Goal: Browse casually

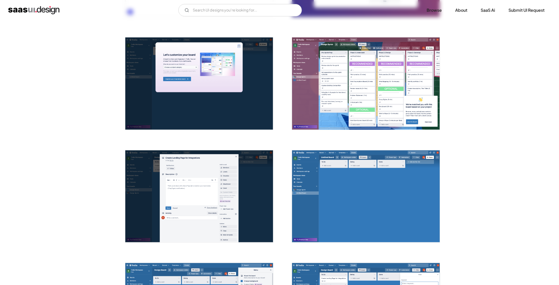
scroll to position [334, 0]
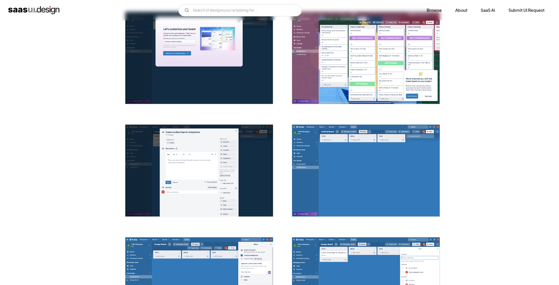
click at [360, 149] on img "open lightbox" at bounding box center [366, 171] width 148 height 92
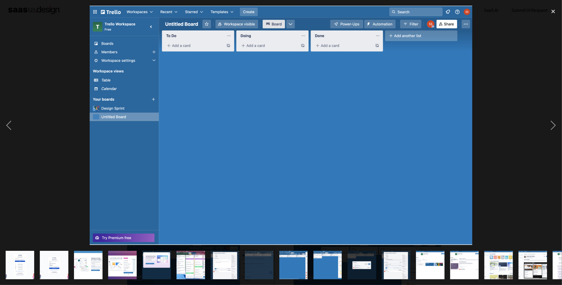
click at [211, 40] on img at bounding box center [281, 126] width 383 height 240
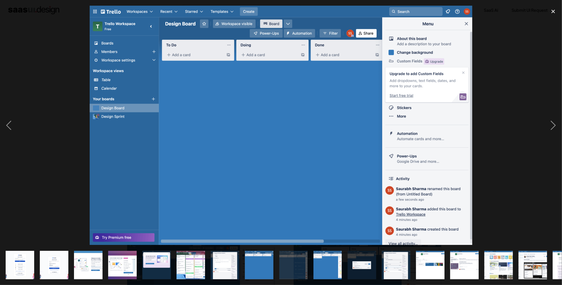
click at [418, 74] on img at bounding box center [281, 126] width 383 height 240
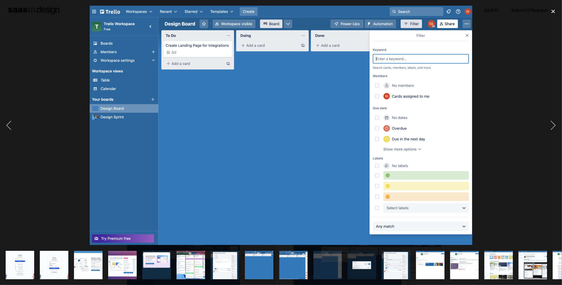
click at [418, 74] on img at bounding box center [281, 126] width 383 height 240
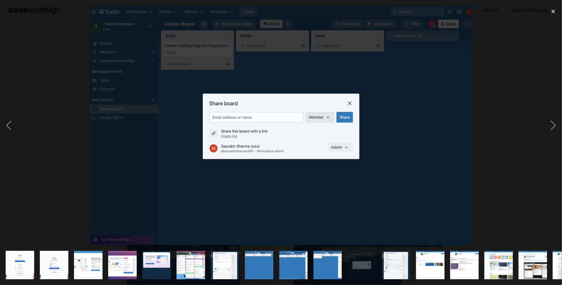
click at [418, 74] on img at bounding box center [281, 126] width 383 height 240
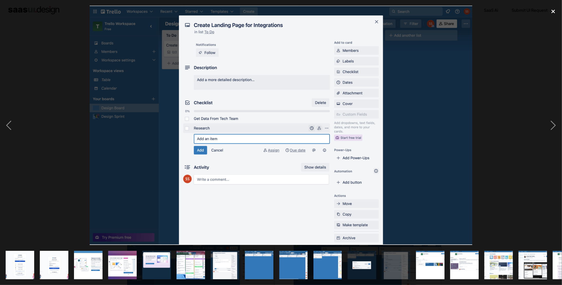
click at [555, 11] on div "close lightbox" at bounding box center [553, 11] width 17 height 11
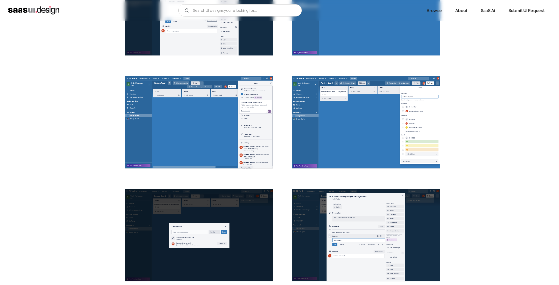
scroll to position [479, 0]
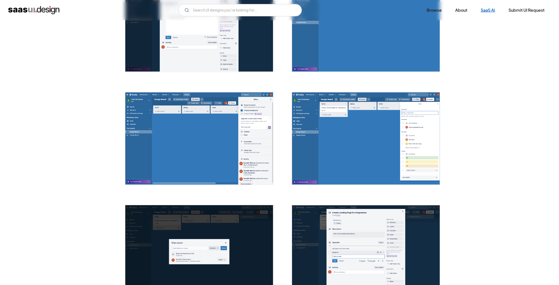
click at [491, 11] on link "SaaS Ai" at bounding box center [487, 10] width 27 height 11
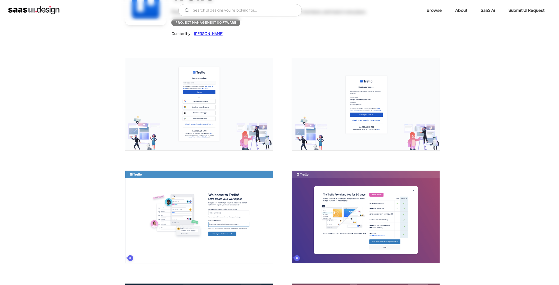
scroll to position [0, 0]
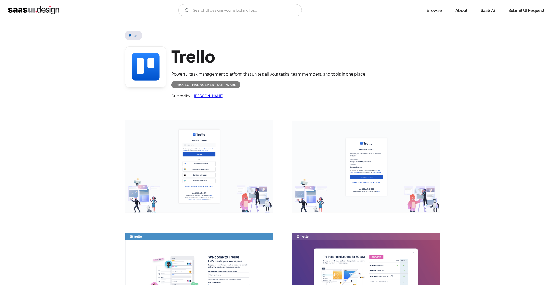
click at [19, 10] on img "home" at bounding box center [33, 10] width 51 height 8
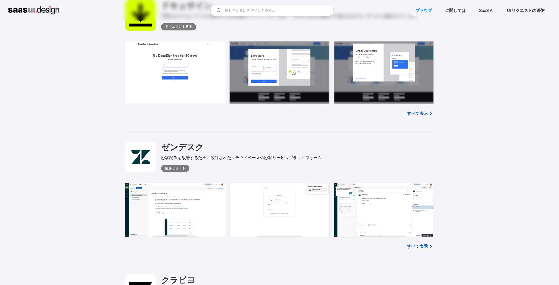
scroll to position [13474, 0]
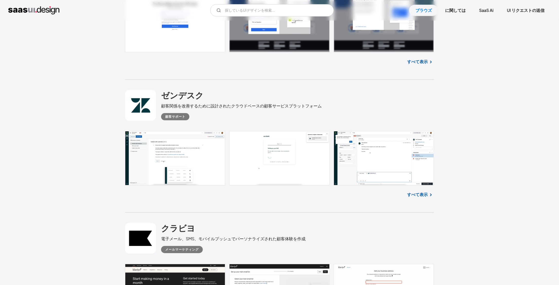
click at [426, 192] on link "すべて表示" at bounding box center [417, 195] width 21 height 6
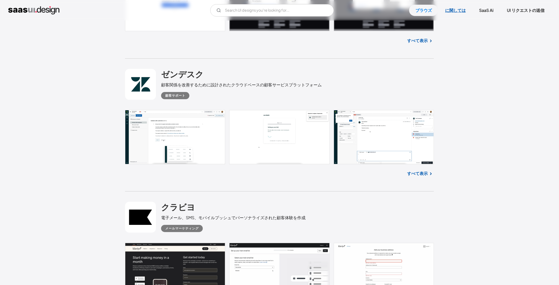
scroll to position [13481, 0]
